Goal: Complete application form

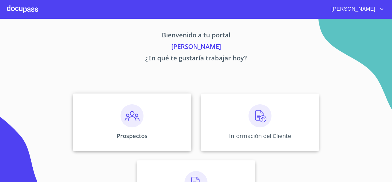
click at [127, 118] on img at bounding box center [132, 115] width 23 height 23
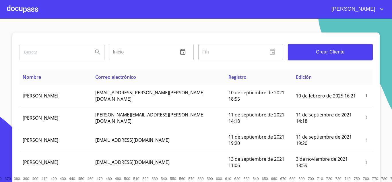
click at [322, 58] on button "Crear Cliente" at bounding box center [330, 52] width 85 height 16
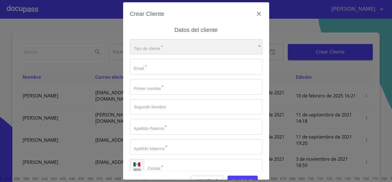
click at [154, 44] on div "​" at bounding box center [196, 47] width 132 height 16
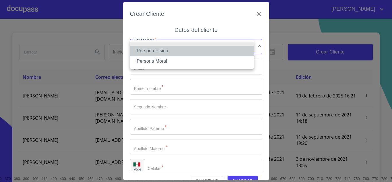
click at [150, 53] on li "Persona Física" at bounding box center [192, 51] width 124 height 10
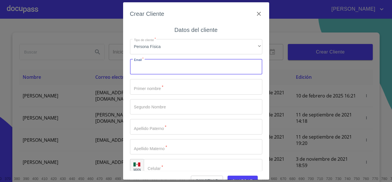
click at [149, 65] on input "Tipo de cliente   *" at bounding box center [196, 67] width 132 height 16
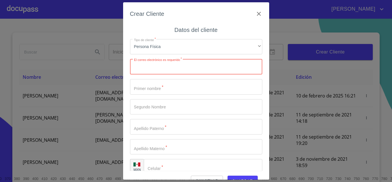
click at [150, 69] on input "Tipo de cliente   *" at bounding box center [196, 67] width 132 height 16
paste input "[EMAIL_ADDRESS][DOMAIN_NAME]"
type input "[EMAIL_ADDRESS][DOMAIN_NAME]"
click at [146, 88] on input "Tipo de cliente   *" at bounding box center [196, 87] width 132 height 16
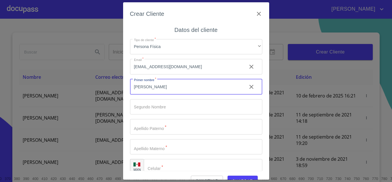
type input "[PERSON_NAME]"
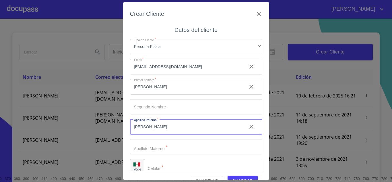
type input "[PERSON_NAME]"
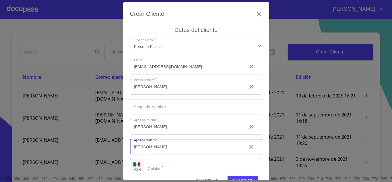
type input "[PERSON_NAME]"
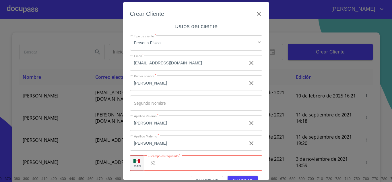
paste input "[PHONE_NUMBER]"
type input "[PHONE_NUMBER]"
click at [262, 146] on div "Crear Cliente Datos del cliente Tipo de cliente   * Persona Física ​ Email   * …" at bounding box center [196, 90] width 146 height 177
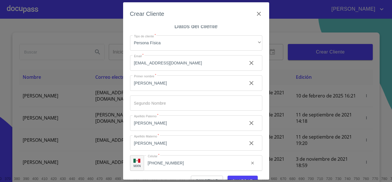
click at [69, 170] on div "Crear Cliente Datos del cliente Tipo de cliente   * Persona Física ​ Email   * …" at bounding box center [196, 91] width 392 height 182
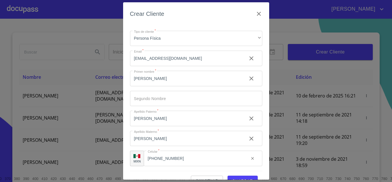
click at [238, 177] on button "Guardar" at bounding box center [243, 180] width 30 height 11
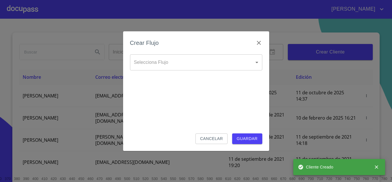
click at [147, 65] on body "[PERSON_NAME] ​ Fin ​ Crear Cliente Nombre Correo electrónico Registro Edición …" at bounding box center [196, 91] width 392 height 182
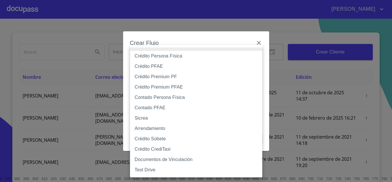
click at [158, 67] on li "Crédito PFAE" at bounding box center [196, 66] width 132 height 10
type input "60bfa0150d9865ccc24afd7c"
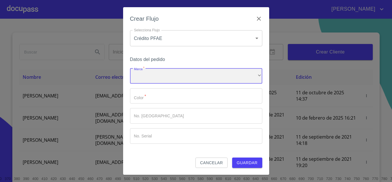
click at [169, 77] on div "​" at bounding box center [196, 76] width 132 height 16
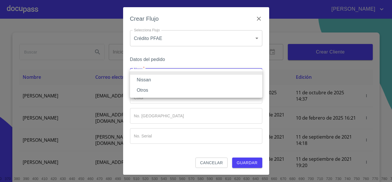
click at [144, 83] on li "Nissan" at bounding box center [196, 80] width 132 height 10
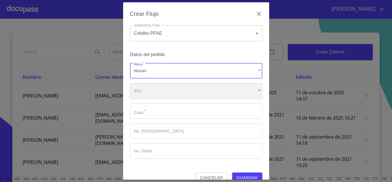
click at [149, 98] on div "​" at bounding box center [196, 91] width 132 height 16
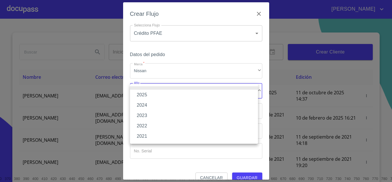
click at [146, 95] on li "2025" at bounding box center [194, 95] width 128 height 10
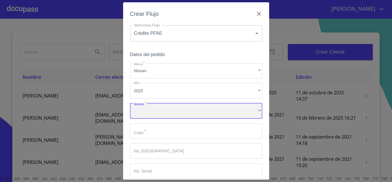
drag, startPoint x: 156, startPoint y: 114, endPoint x: 158, endPoint y: 116, distance: 3.0
click at [158, 116] on div "​" at bounding box center [196, 111] width 132 height 16
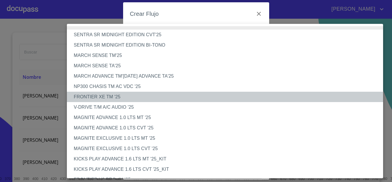
click at [95, 96] on li "FRONTIER XE TM '25" at bounding box center [227, 97] width 321 height 10
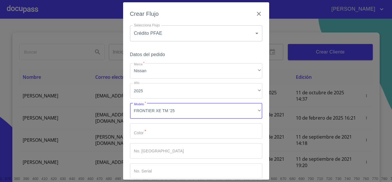
click at [158, 132] on input "Marca   *" at bounding box center [196, 131] width 132 height 16
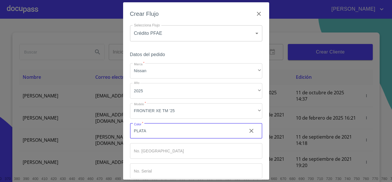
scroll to position [30, 0]
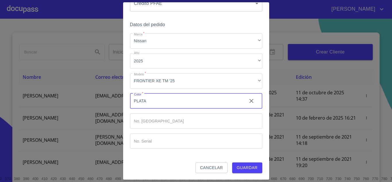
type input "PLATA"
click at [245, 165] on span "Guardar" at bounding box center [247, 167] width 21 height 7
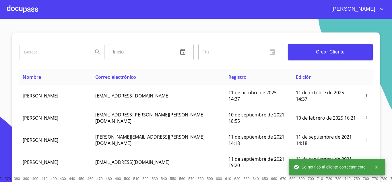
click at [28, 10] on div at bounding box center [22, 9] width 31 height 18
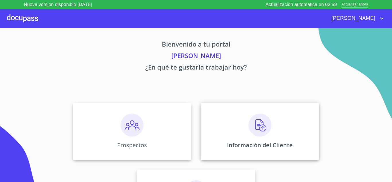
click at [259, 119] on img at bounding box center [260, 124] width 23 height 23
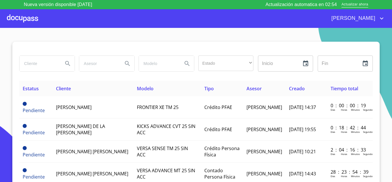
click at [27, 42] on div at bounding box center [196, 49] width 354 height 14
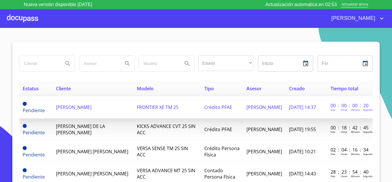
click at [72, 109] on span "[PERSON_NAME]" at bounding box center [74, 107] width 36 height 6
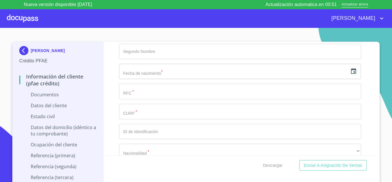
scroll to position [1091, 0]
click at [131, 115] on input "Documento de identificación.   *" at bounding box center [240, 112] width 242 height 16
paste input "JIVE730720HJCMLL08"
type input "JIVE730720HJCMLL08"
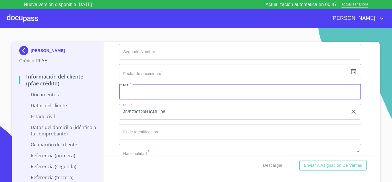
click at [124, 97] on input "Documento de identificación.   *" at bounding box center [240, 92] width 242 height 16
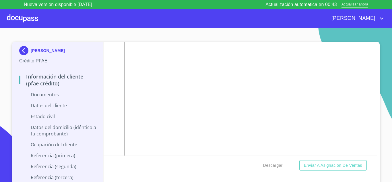
scroll to position [775, 0]
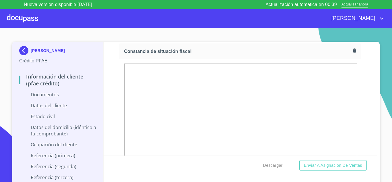
click at [356, 113] on div "Información del cliente (PFAE crédito) Documentos Documento de identificación. …" at bounding box center [241, 99] width 274 height 114
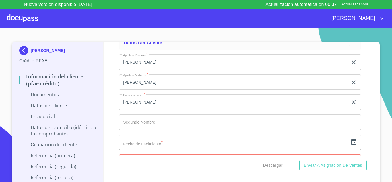
scroll to position [1062, 0]
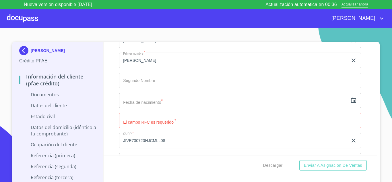
click at [133, 118] on input "Documento de identificación.   *" at bounding box center [240, 121] width 242 height 16
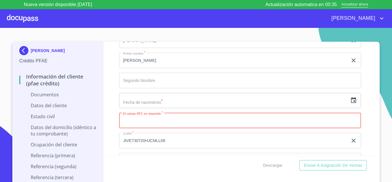
paste input "JIVE730720677"
type input "JIVE730720677"
click at [110, 131] on div "Información del cliente (PFAE crédito) Documentos Documento de identificación. …" at bounding box center [241, 99] width 274 height 114
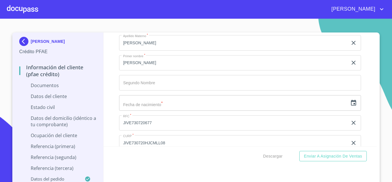
scroll to position [1234, 0]
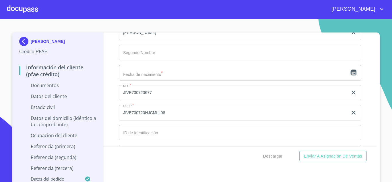
click at [350, 76] on icon "button" at bounding box center [353, 72] width 7 height 7
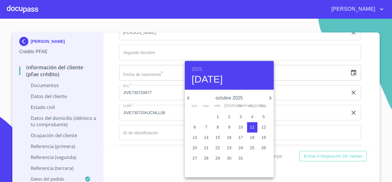
click at [194, 67] on h6 "2025" at bounding box center [197, 69] width 10 height 8
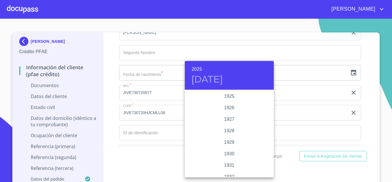
scroll to position [1114, 0]
click at [198, 69] on h6 "2025" at bounding box center [197, 69] width 10 height 8
click at [229, 109] on div "1973" at bounding box center [229, 107] width 89 height 11
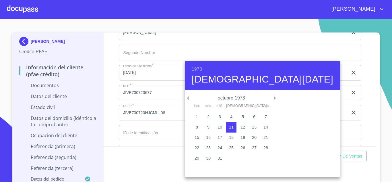
click at [188, 99] on icon "button" at bounding box center [188, 97] width 7 height 7
click at [241, 147] on p "20" at bounding box center [243, 148] width 5 height 6
type input "20 de jul. de 1973"
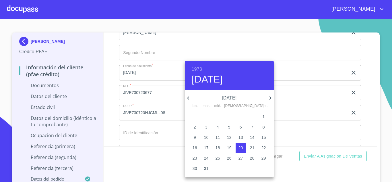
click at [159, 79] on div at bounding box center [196, 91] width 392 height 182
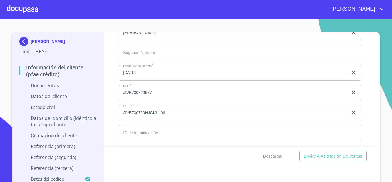
scroll to position [1263, 0]
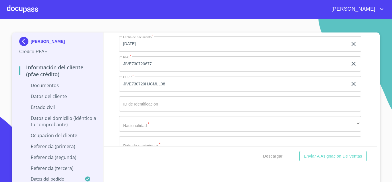
click at [154, 110] on input "Documento de identificación.   *" at bounding box center [240, 104] width 242 height 16
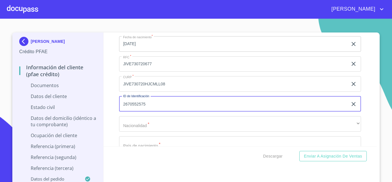
type input "2670552575"
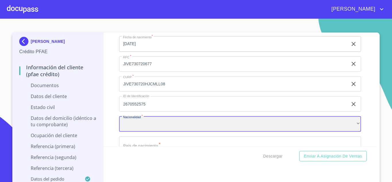
click at [141, 131] on div "​" at bounding box center [240, 124] width 242 height 16
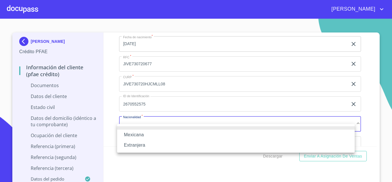
click at [127, 132] on li "Mexicana" at bounding box center [236, 134] width 238 height 10
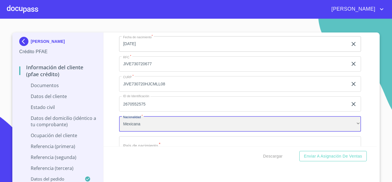
scroll to position [1292, 0]
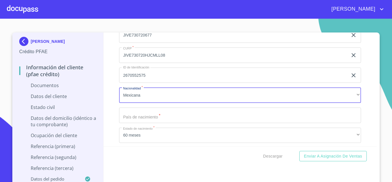
click at [140, 123] on input "Documento de identificación.   *" at bounding box center [240, 115] width 242 height 16
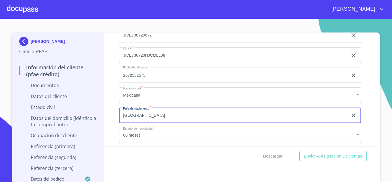
type input "MEXICO"
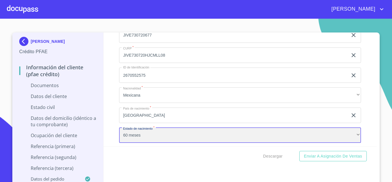
click at [135, 137] on div "60 meses" at bounding box center [240, 135] width 242 height 16
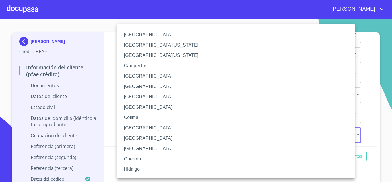
click at [135, 139] on li "Estado de México" at bounding box center [238, 138] width 242 height 10
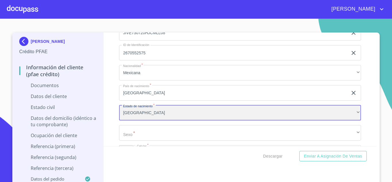
scroll to position [1324, 0]
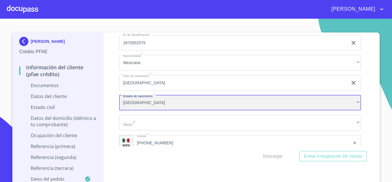
click at [139, 110] on div "Estado de México" at bounding box center [240, 103] width 242 height 16
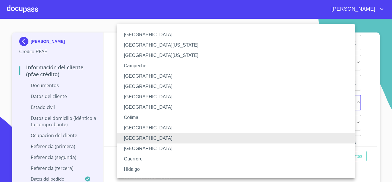
click at [132, 173] on li "Hidalgo" at bounding box center [238, 169] width 242 height 10
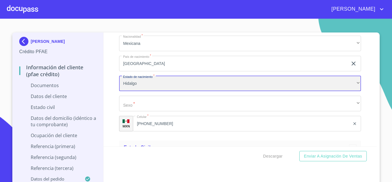
scroll to position [1353, 0]
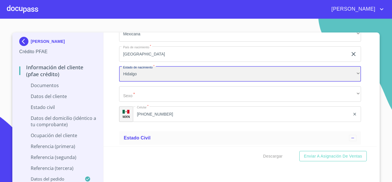
click at [136, 82] on div "Hidalgo" at bounding box center [240, 74] width 242 height 16
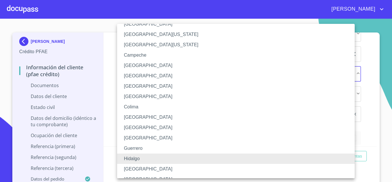
scroll to position [29, 0]
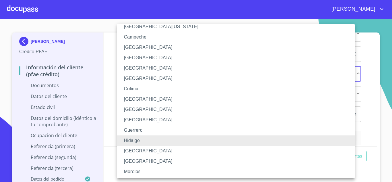
click at [131, 152] on li "Jalisco" at bounding box center [238, 151] width 242 height 10
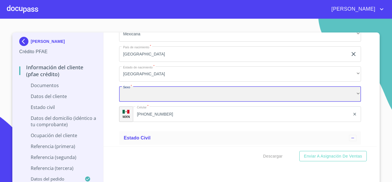
click at [138, 102] on div "​" at bounding box center [240, 94] width 242 height 16
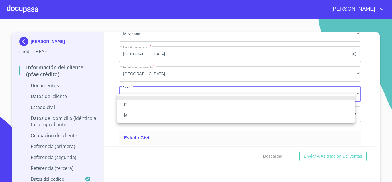
click at [128, 116] on li "M" at bounding box center [236, 115] width 238 height 10
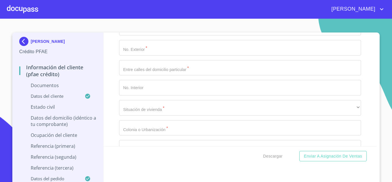
scroll to position [1353, 0]
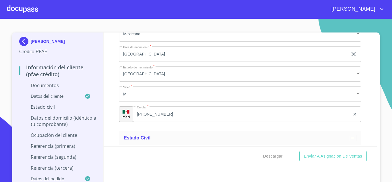
click at [109, 97] on div "Información del cliente (PFAE crédito) Documentos Documento de identificación. …" at bounding box center [241, 89] width 274 height 114
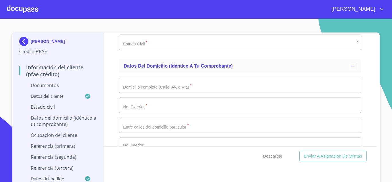
scroll to position [1410, 0]
